Goal: Task Accomplishment & Management: Complete application form

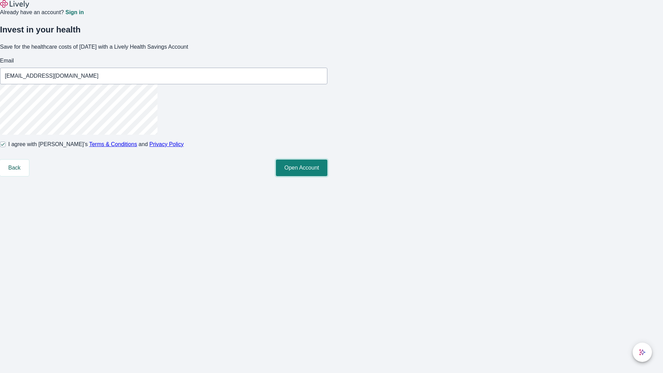
click at [327, 176] on button "Open Account" at bounding box center [301, 168] width 51 height 17
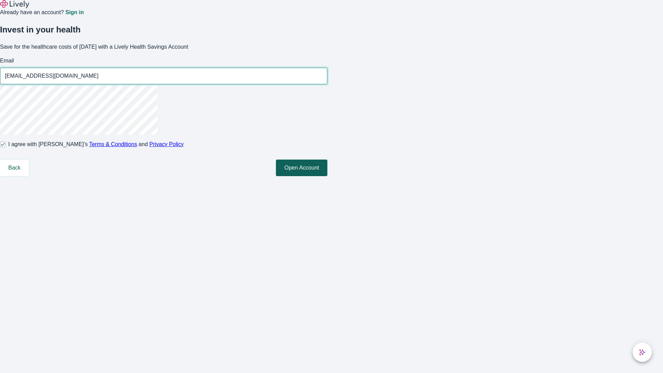
type input "[EMAIL_ADDRESS][DOMAIN_NAME]"
click at [6, 147] on input "I agree with Lively’s Terms & Conditions and Privacy Policy" at bounding box center [3, 145] width 6 height 6
checkbox input "false"
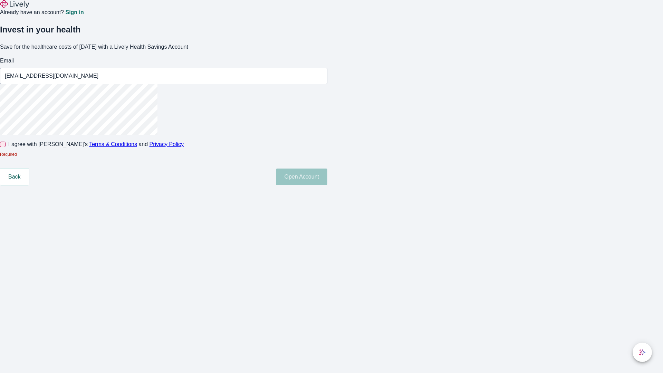
type input "[EMAIL_ADDRESS][DOMAIN_NAME]"
click at [6, 147] on input "I agree with Lively’s Terms & Conditions and Privacy Policy" at bounding box center [3, 145] width 6 height 6
checkbox input "true"
click at [327, 185] on button "Open Account" at bounding box center [301, 177] width 51 height 17
